Goal: Find specific page/section: Find specific page/section

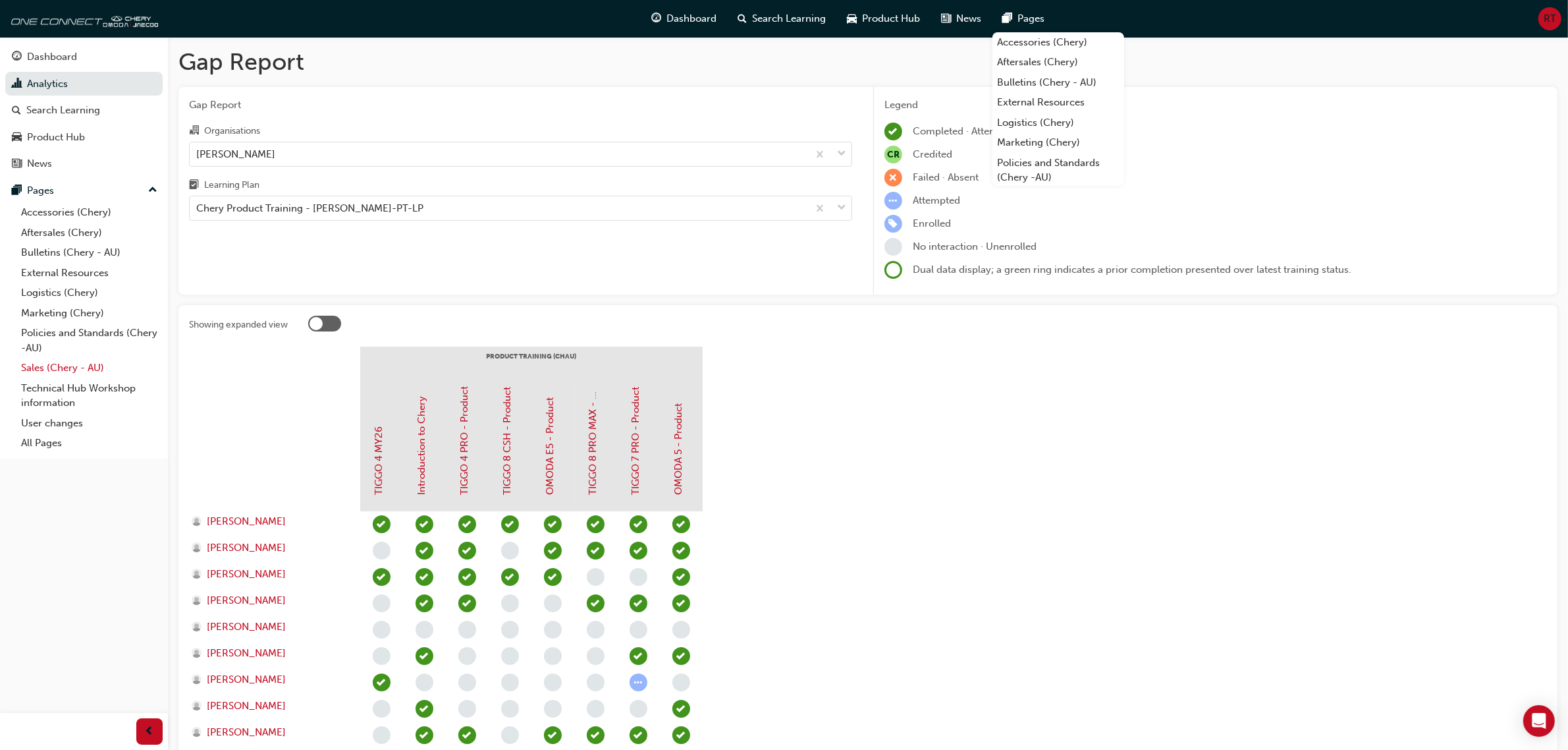
click at [30, 369] on link "Sales (Chery - AU)" at bounding box center [89, 368] width 147 height 21
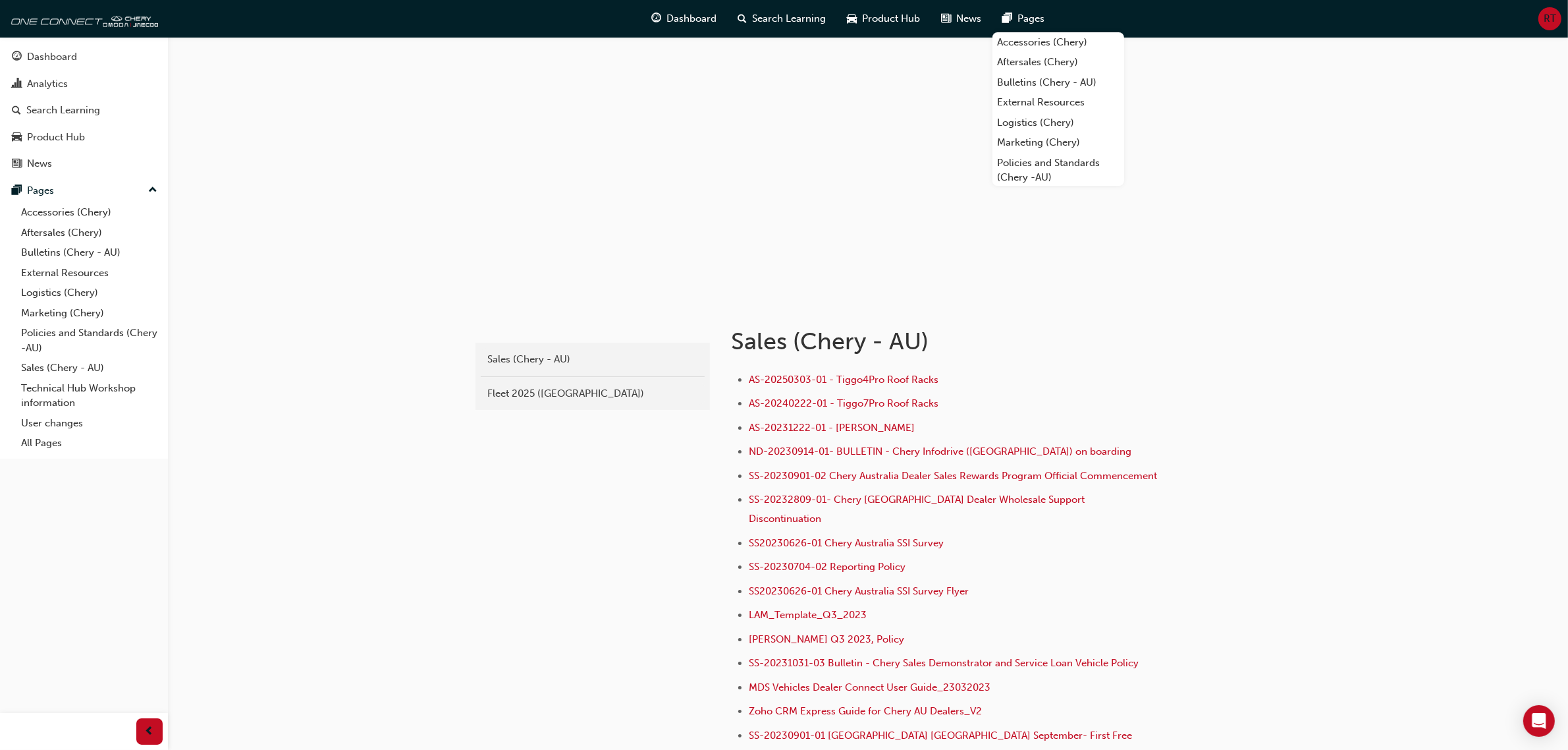
click at [463, 619] on div "chery-sales Sales (Chery - AU) Fleet 2025 (Chery) Sales ([GEOGRAPHIC_DATA] - AU…" at bounding box center [784, 523] width 1568 height 1047
click at [544, 400] on div "Fleet 2025 ([GEOGRAPHIC_DATA])" at bounding box center [593, 394] width 211 height 15
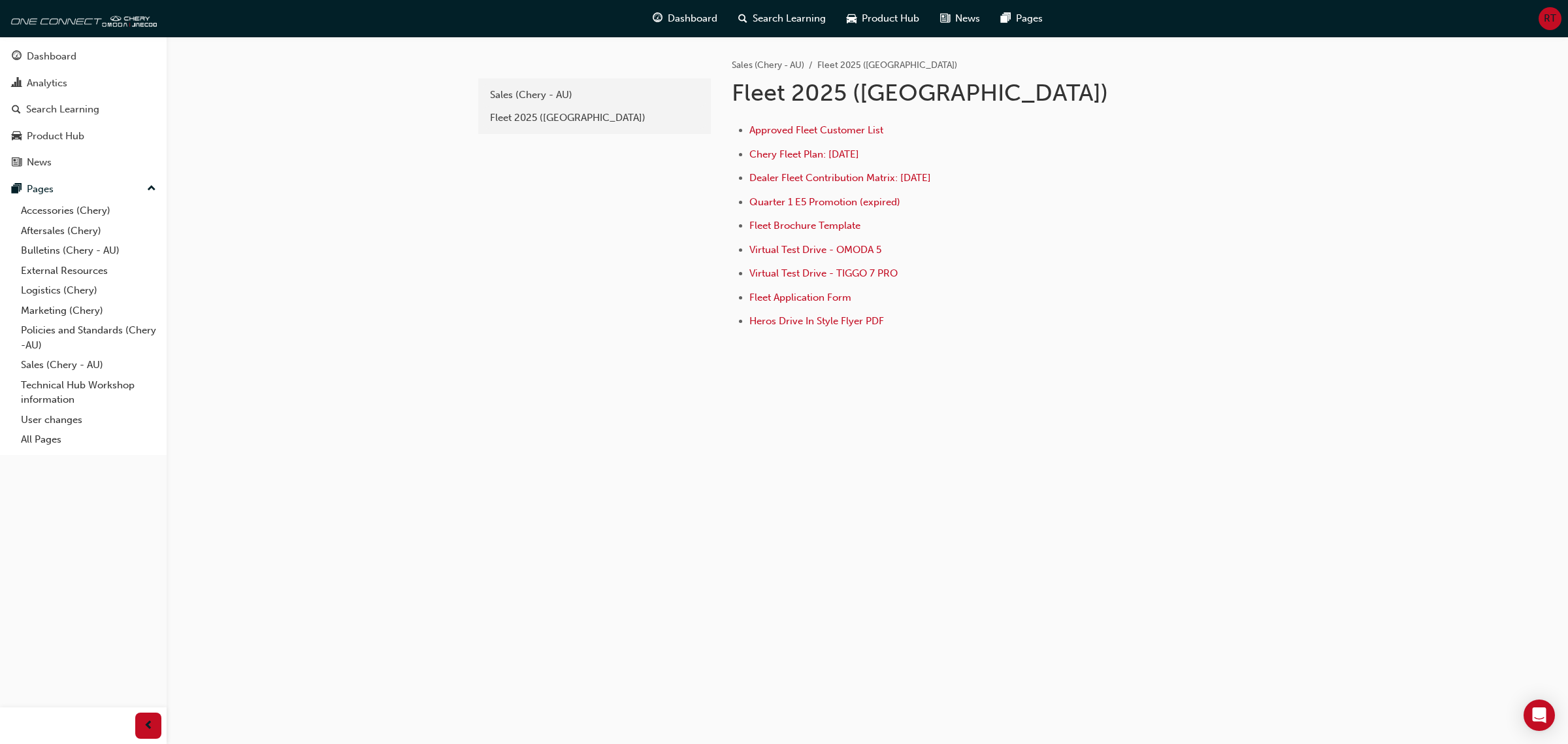
click at [1343, 104] on div "33e7f17e-b072-4a87-8445-9bbad915c39b Sales (Chery - AU) Fleet 2025 (Chery) Sale…" at bounding box center [784, 372] width 1568 height 744
click at [770, 132] on span "Approved Fleet Customer List" at bounding box center [816, 130] width 134 height 12
